Goal: Information Seeking & Learning: Learn about a topic

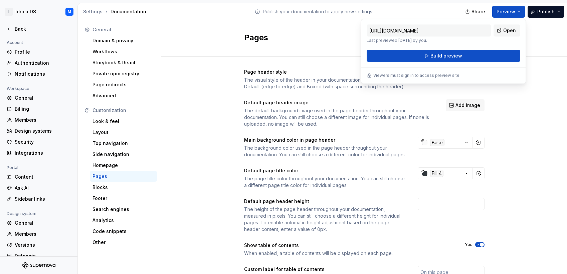
scroll to position [20, 0]
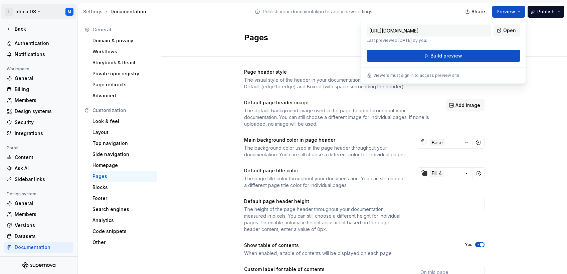
click at [38, 11] on html "I Idrica DS M Back Account Profile Authentication Notifications Workspace Gener…" at bounding box center [283, 137] width 567 height 274
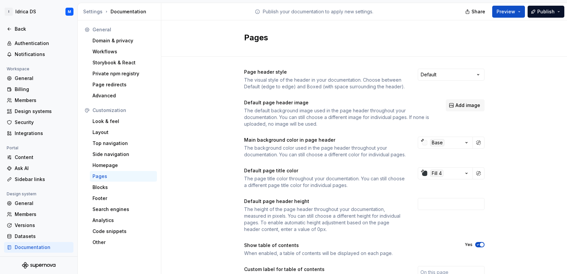
click at [52, 240] on html "I Idrica DS M Back Account Profile Authentication Notifications Workspace Gener…" at bounding box center [283, 137] width 567 height 274
click at [39, 203] on div "General" at bounding box center [43, 203] width 56 height 7
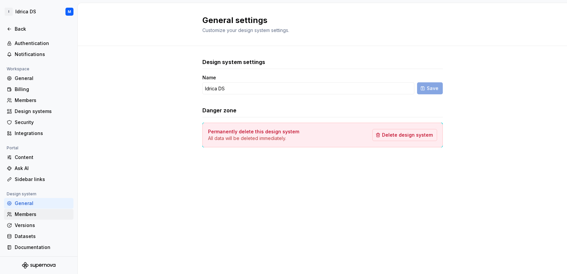
click at [37, 216] on div "Members" at bounding box center [43, 214] width 56 height 7
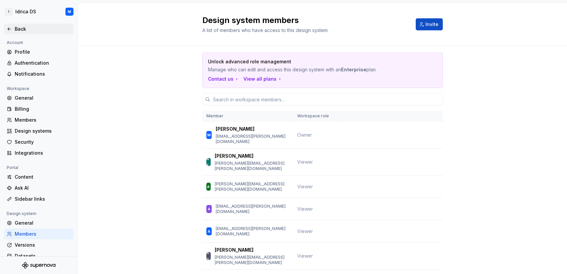
click at [8, 29] on icon at bounding box center [9, 28] width 5 height 5
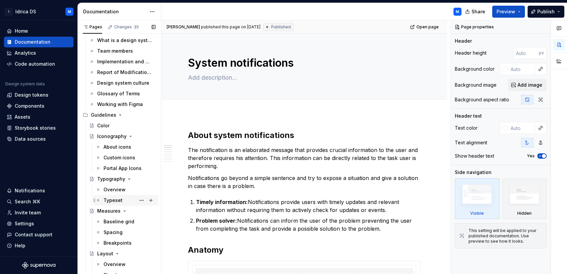
scroll to position [125, 0]
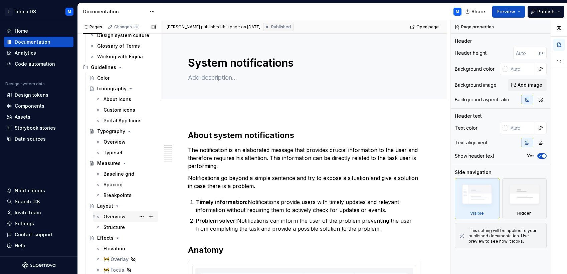
click at [113, 216] on div "Overview" at bounding box center [114, 217] width 22 height 7
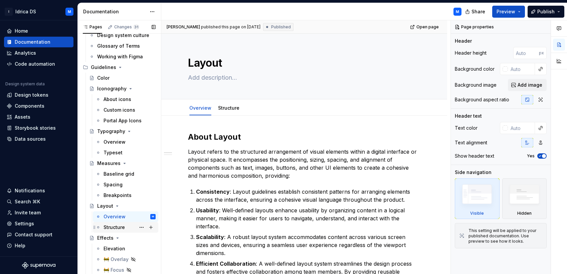
click at [114, 229] on div "Structure" at bounding box center [113, 227] width 21 height 7
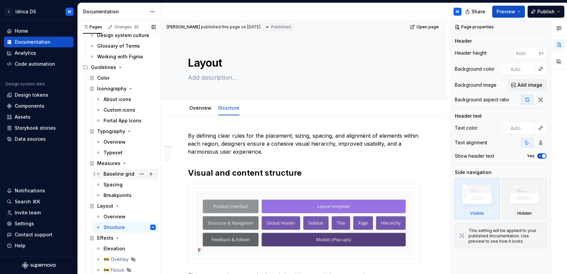
click at [119, 174] on div "Baseline grid" at bounding box center [118, 174] width 31 height 7
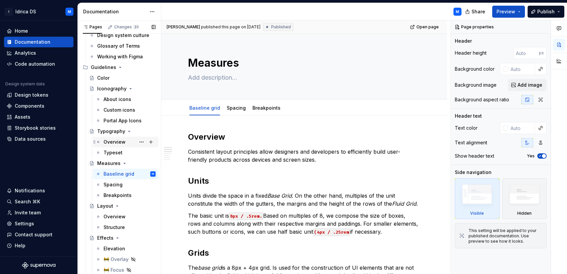
click at [112, 142] on div "Overview" at bounding box center [114, 142] width 22 height 7
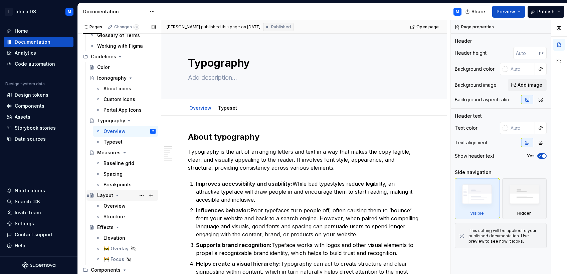
scroll to position [191, 0]
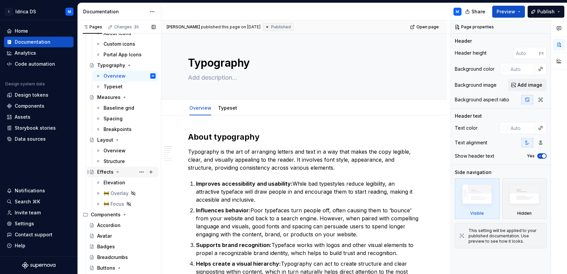
click at [108, 170] on div "Effects" at bounding box center [105, 172] width 16 height 7
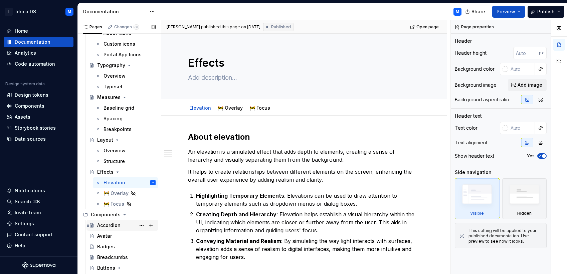
click at [120, 228] on div "Accordion" at bounding box center [108, 225] width 23 height 7
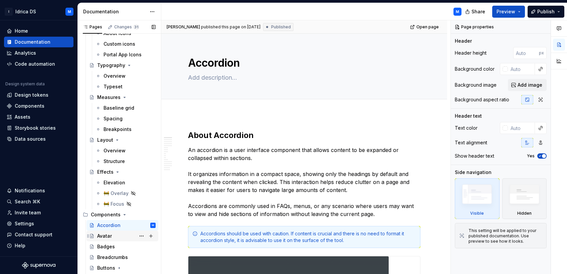
click at [107, 238] on div "Avatar" at bounding box center [104, 236] width 15 height 7
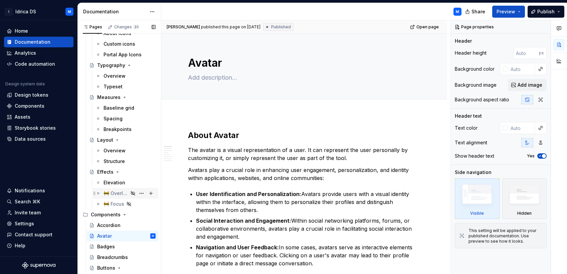
scroll to position [233, 0]
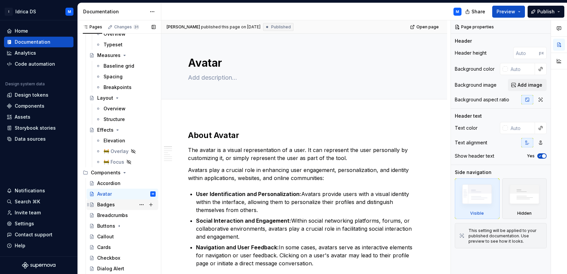
click at [116, 201] on div "Badges" at bounding box center [126, 204] width 58 height 9
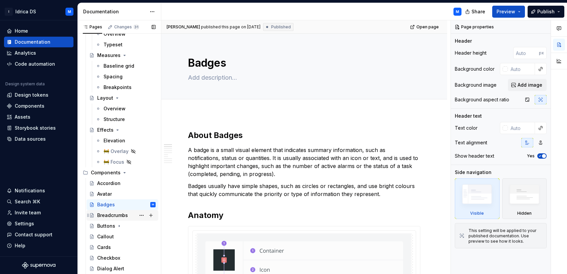
click at [111, 218] on div "Breadcrumbs" at bounding box center [112, 215] width 31 height 7
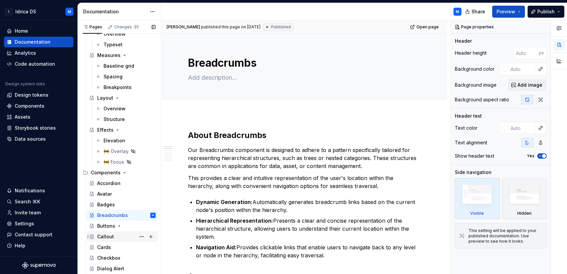
click at [120, 235] on div "Callout" at bounding box center [126, 236] width 58 height 9
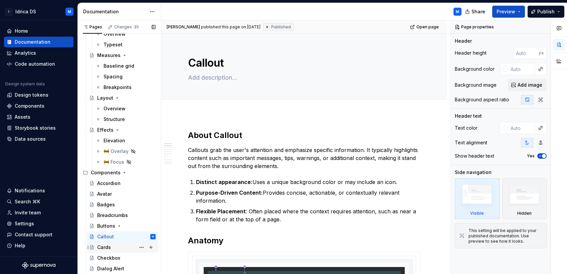
click at [107, 246] on div "Cards" at bounding box center [104, 247] width 14 height 7
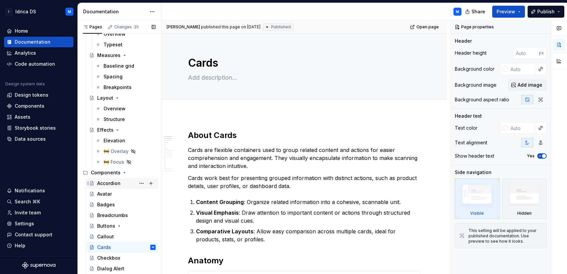
scroll to position [285, 0]
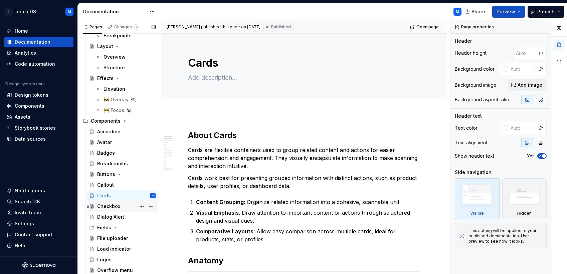
click at [111, 204] on div "Checkbox" at bounding box center [108, 206] width 23 height 7
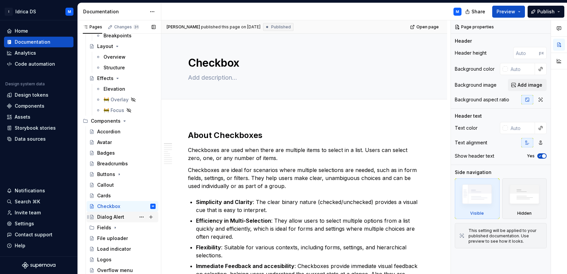
click at [118, 216] on div "Dialog Alert" at bounding box center [110, 217] width 27 height 7
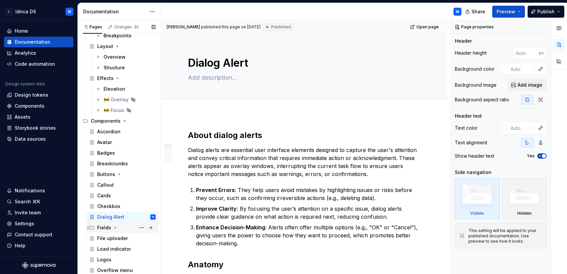
click at [124, 228] on div "Fields" at bounding box center [126, 227] width 58 height 9
click at [93, 228] on icon "Page tree" at bounding box center [91, 227] width 5 height 5
click at [118, 239] on div "Overview" at bounding box center [114, 238] width 22 height 7
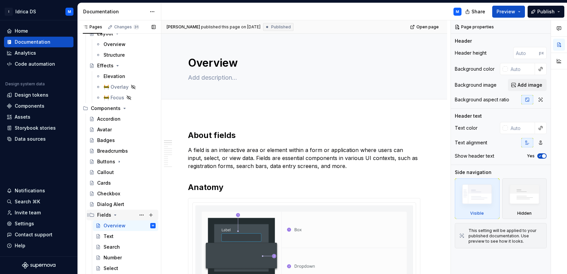
scroll to position [340, 0]
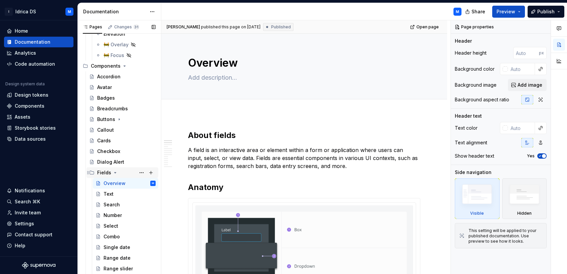
click at [113, 172] on icon "Page tree" at bounding box center [115, 172] width 5 height 5
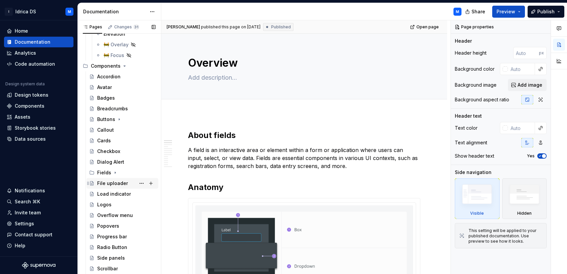
click at [115, 182] on div "File uploader" at bounding box center [112, 183] width 31 height 7
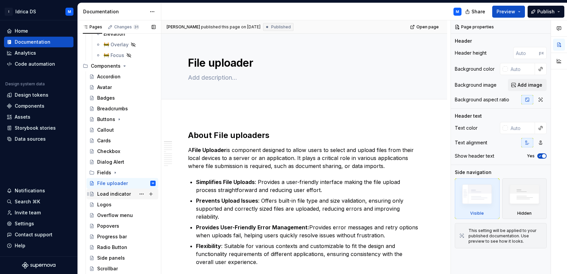
click at [112, 195] on div "Load indicator" at bounding box center [114, 194] width 34 height 7
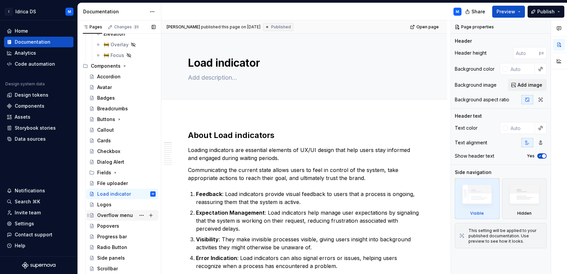
click at [118, 213] on div "Overflow menu" at bounding box center [115, 215] width 36 height 7
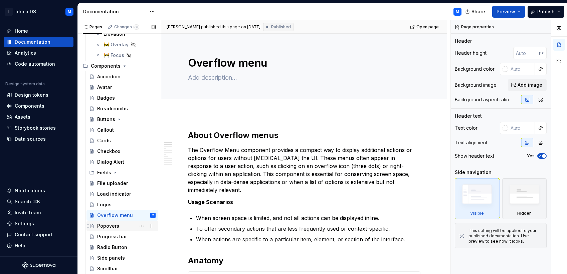
click at [116, 223] on div "Popovers" at bounding box center [108, 226] width 22 height 7
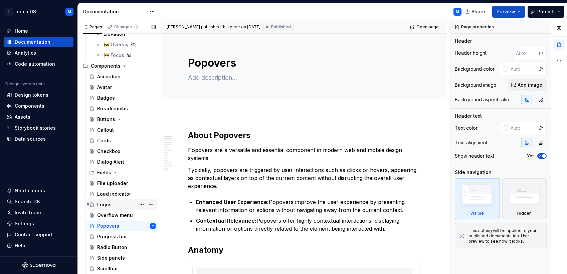
scroll to position [355, 0]
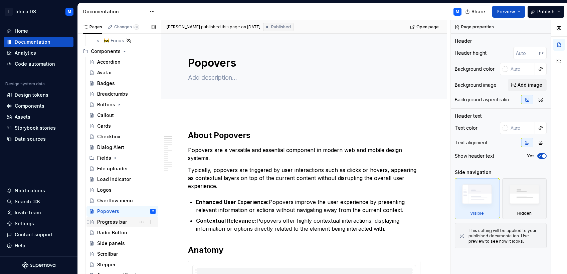
click at [111, 224] on div "Progress bar" at bounding box center [112, 222] width 30 height 7
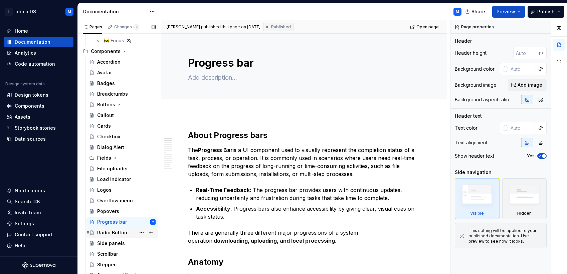
click at [117, 230] on div "Radio Button" at bounding box center [112, 233] width 30 height 7
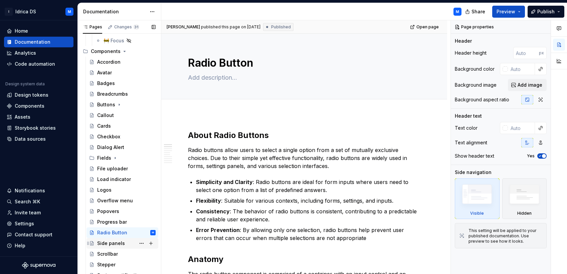
click at [114, 246] on div "Side panels" at bounding box center [111, 243] width 28 height 7
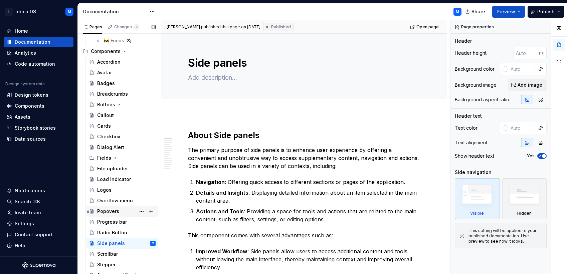
scroll to position [365, 0]
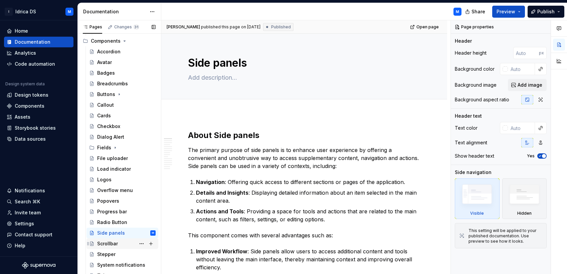
click at [120, 242] on div "Scrollbar" at bounding box center [126, 243] width 58 height 9
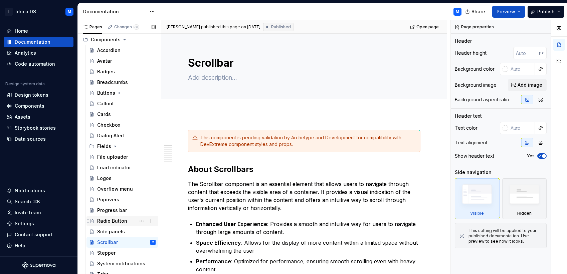
scroll to position [368, 0]
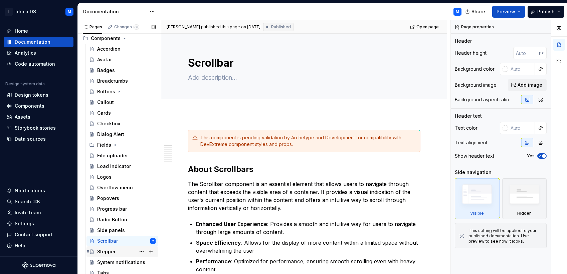
click at [119, 247] on div "Stepper" at bounding box center [126, 251] width 58 height 9
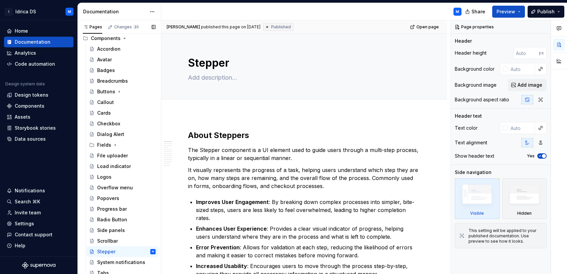
scroll to position [421, 0]
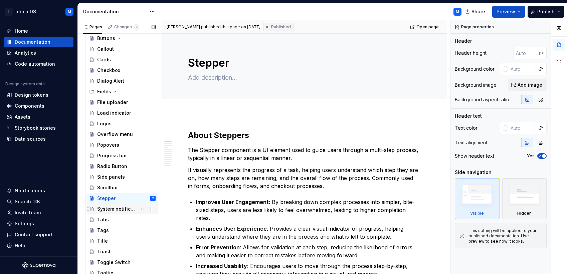
click at [120, 208] on div "System notifications" at bounding box center [116, 209] width 38 height 7
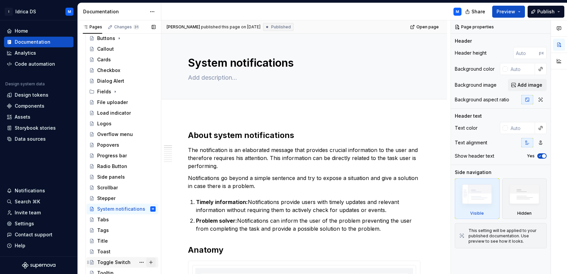
scroll to position [472, 0]
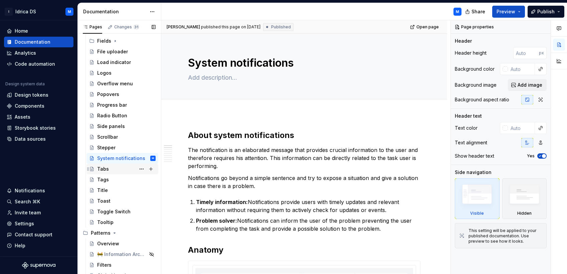
click at [108, 170] on div "Tabs" at bounding box center [103, 169] width 12 height 7
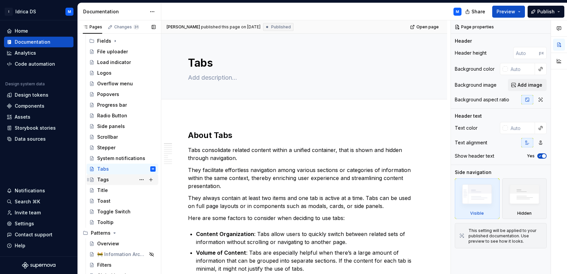
click at [123, 183] on div "Tags" at bounding box center [126, 179] width 58 height 9
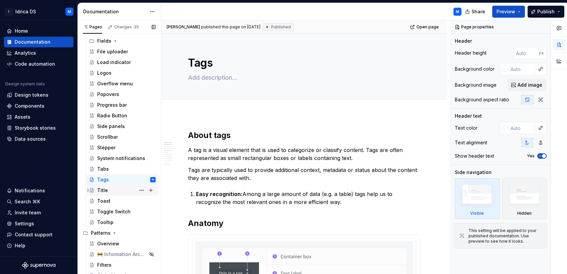
click at [104, 185] on div "Title" at bounding box center [122, 190] width 72 height 11
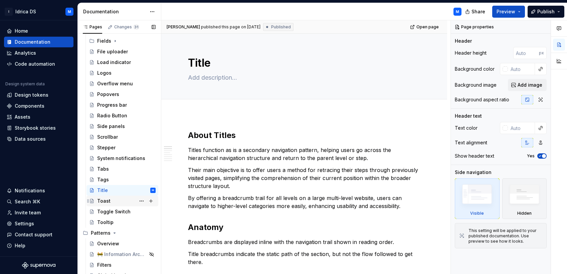
click at [100, 204] on div "Toast" at bounding box center [103, 201] width 13 height 7
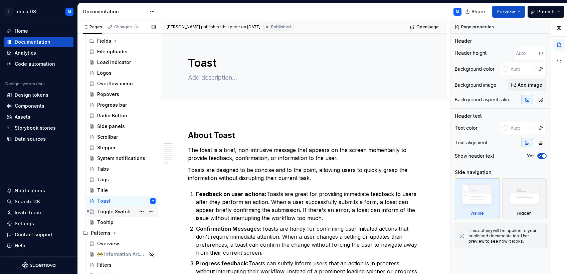
click at [121, 212] on div "Toggle Switch" at bounding box center [113, 212] width 33 height 7
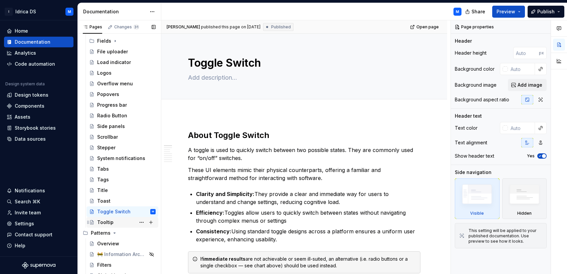
click at [112, 218] on div "Tooltip" at bounding box center [126, 222] width 58 height 9
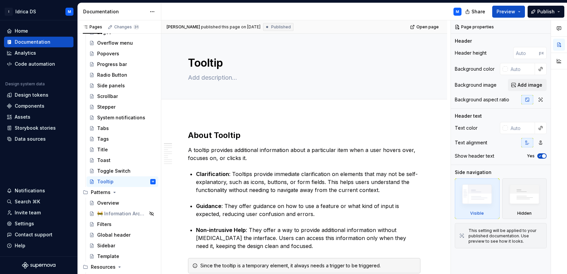
scroll to position [514, 0]
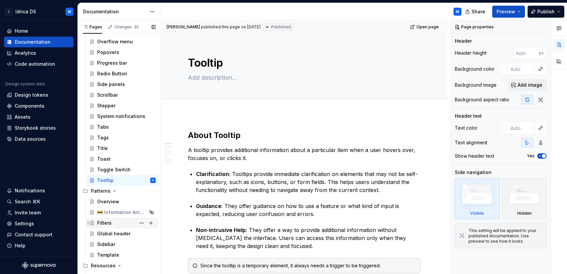
click at [110, 223] on div "Filters" at bounding box center [104, 223] width 14 height 7
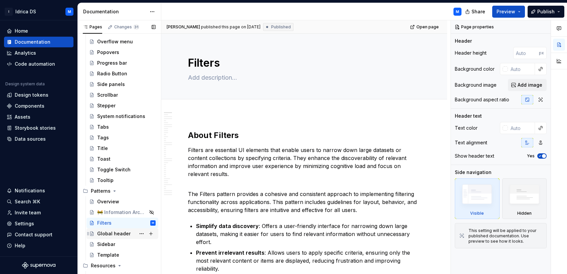
click at [120, 232] on div "Global header" at bounding box center [113, 234] width 33 height 7
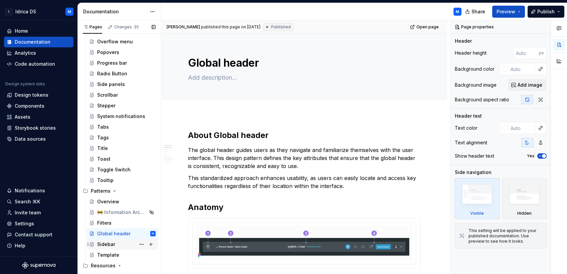
click at [117, 241] on div "Sidebar" at bounding box center [126, 244] width 58 height 9
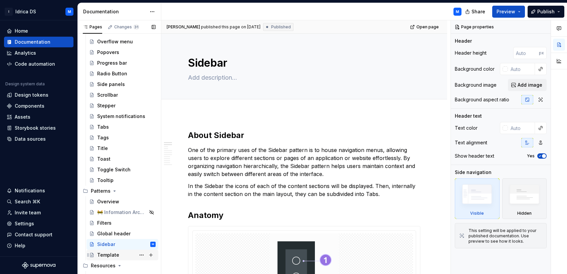
click at [115, 253] on div "Template" at bounding box center [108, 255] width 22 height 7
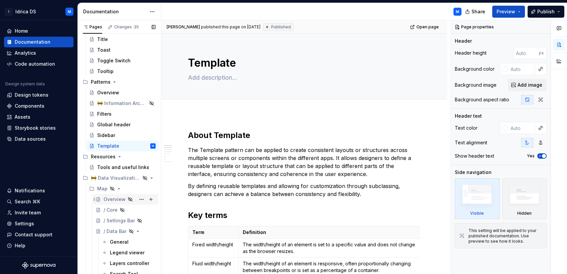
scroll to position [634, 0]
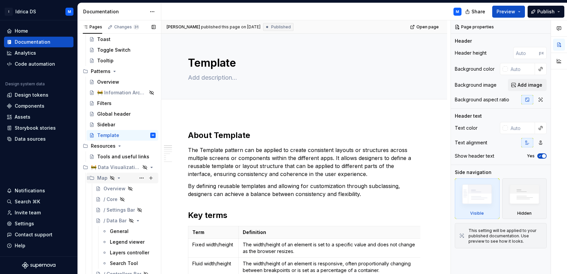
click at [98, 178] on div "Map" at bounding box center [102, 178] width 10 height 7
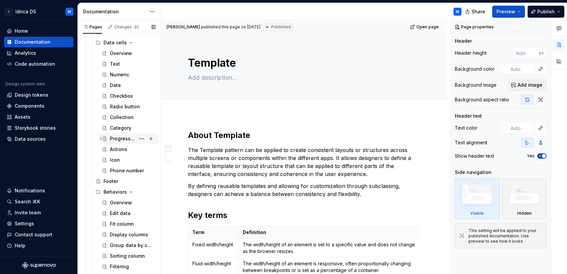
scroll to position [679, 0]
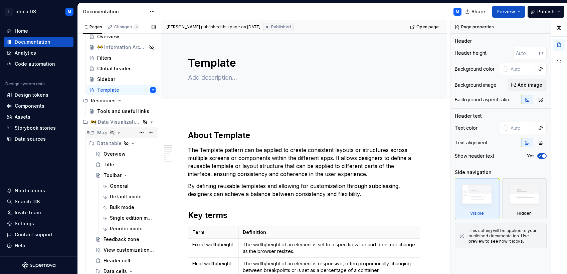
click at [102, 133] on div "Map" at bounding box center [102, 133] width 10 height 7
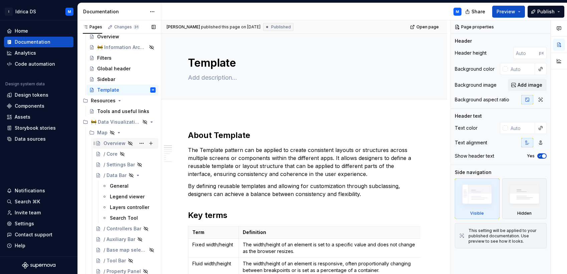
click at [116, 146] on div "Overview" at bounding box center [114, 143] width 22 height 7
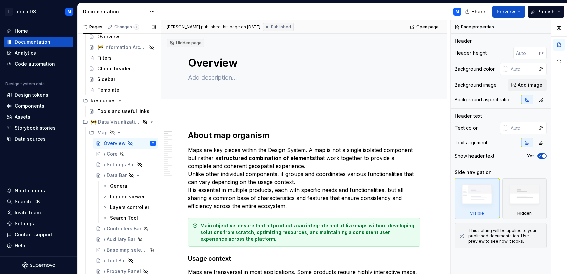
scroll to position [814, 0]
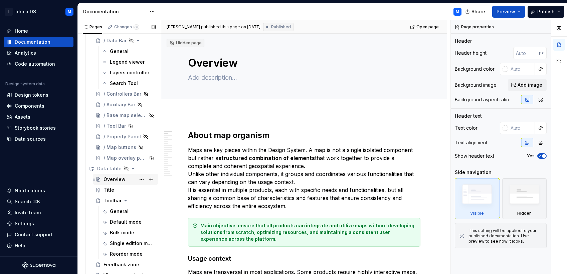
click at [116, 174] on div "Overview" at bounding box center [125, 179] width 65 height 11
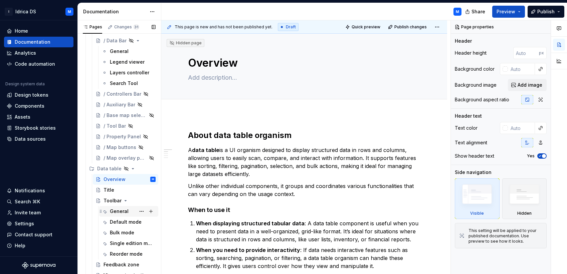
click at [115, 207] on div "General" at bounding box center [128, 211] width 59 height 11
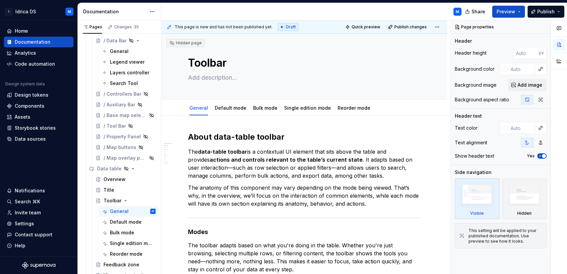
type textarea "*"
